Goal: Information Seeking & Learning: Learn about a topic

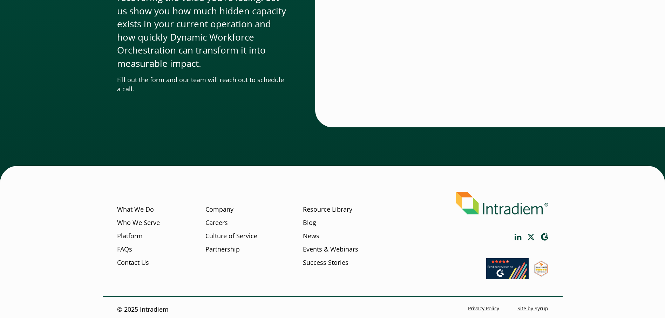
scroll to position [2358, 0]
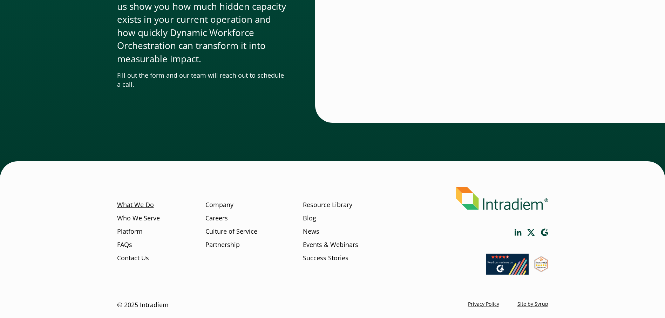
click at [143, 203] on link "What We Do" at bounding box center [135, 205] width 37 height 9
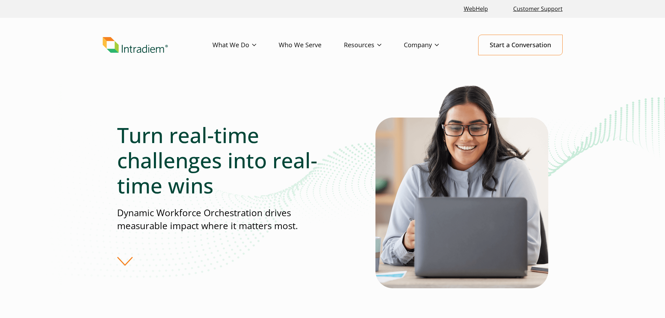
click at [232, 273] on div "Turn real-time challenges into real-time wins Dynamic Workforce Orchestration d…" at bounding box center [332, 194] width 431 height 222
click at [140, 49] on img "Link to homepage of Intradiem" at bounding box center [135, 45] width 65 height 16
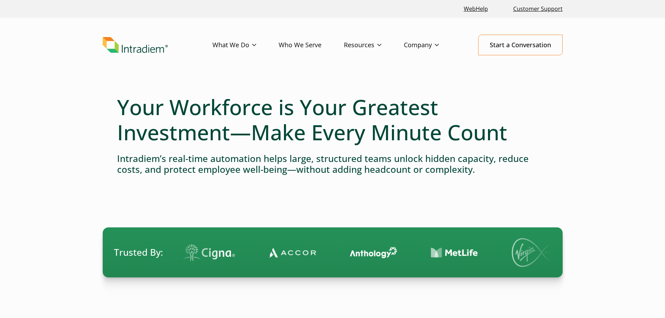
click at [131, 158] on h4 "Intradiem’s real-time automation helps large, structured teams unlock hidden ca…" at bounding box center [332, 164] width 431 height 22
copy h4 "Intradiem’s"
